Goal: Information Seeking & Learning: Learn about a topic

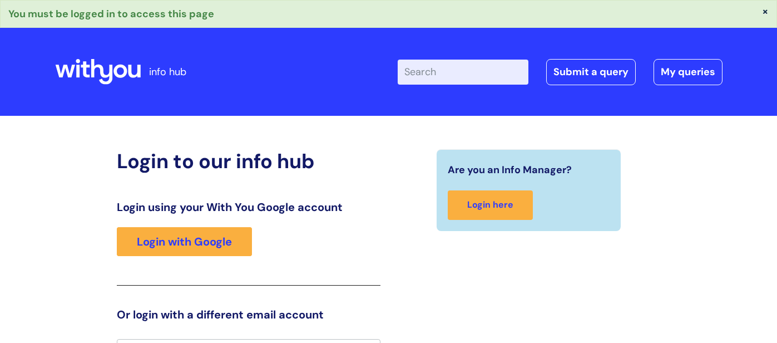
scroll to position [20, 0]
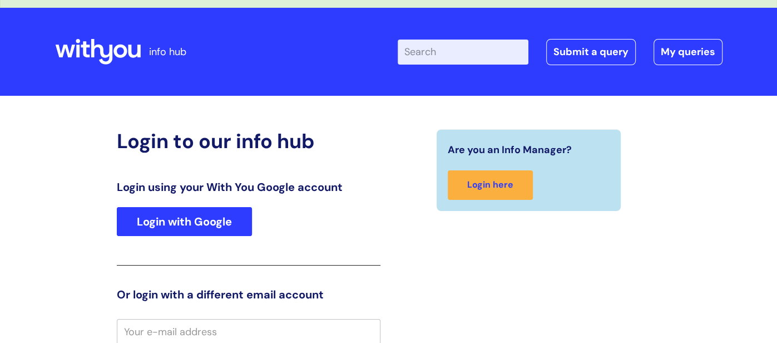
type input "william.cook@wearewithyou.org.uk"
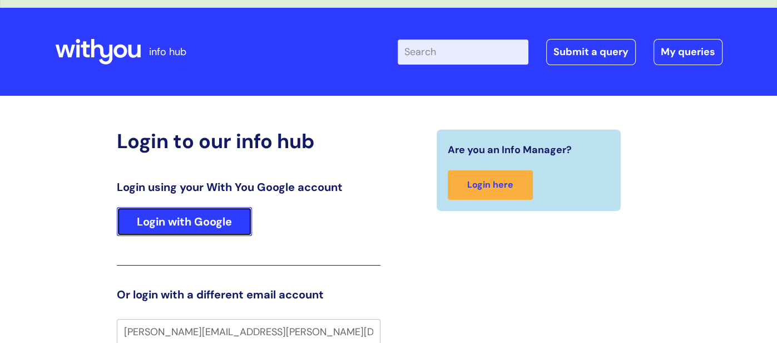
click at [220, 220] on link "Login with Google" at bounding box center [184, 221] width 135 height 29
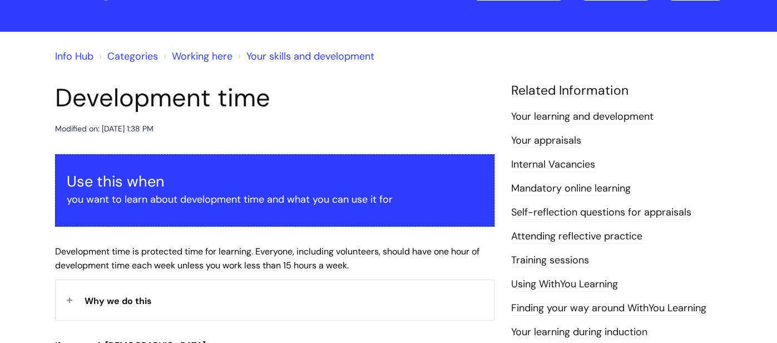
scroll to position [48, 0]
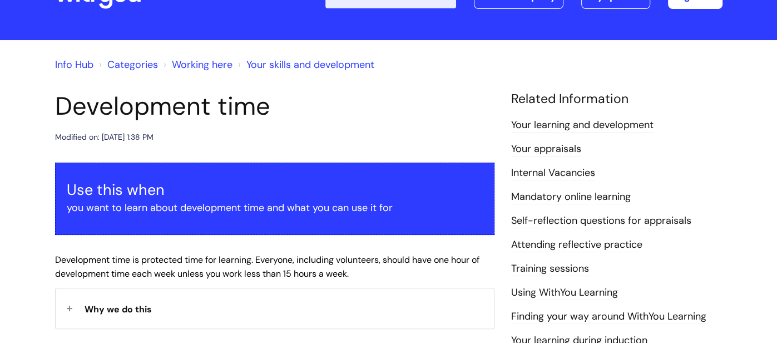
click at [540, 124] on link "Your learning and development" at bounding box center [582, 125] width 142 height 14
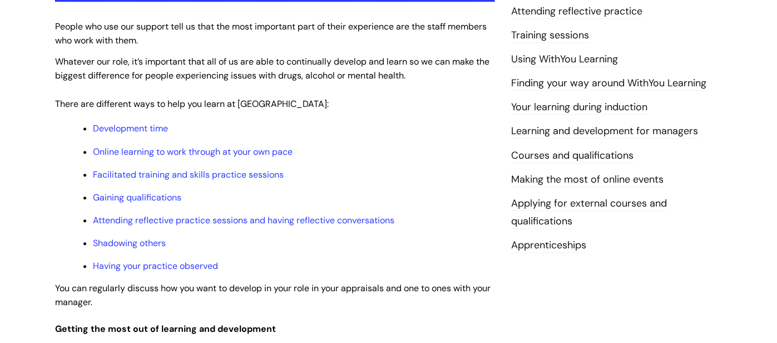
scroll to position [282, 0]
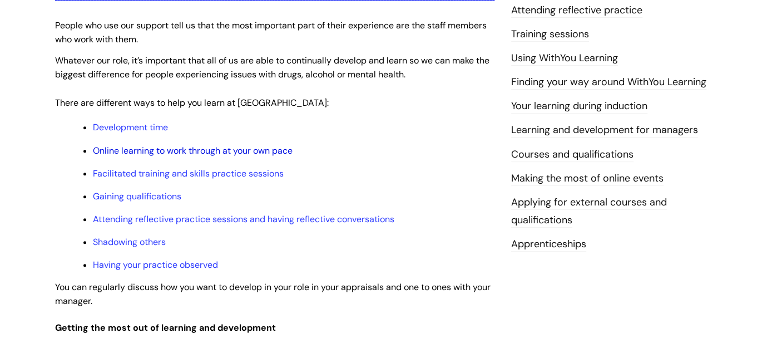
click at [241, 151] on link "Online learning to work through at your own pace" at bounding box center [193, 151] width 200 height 12
